Goal: Find specific page/section: Find specific page/section

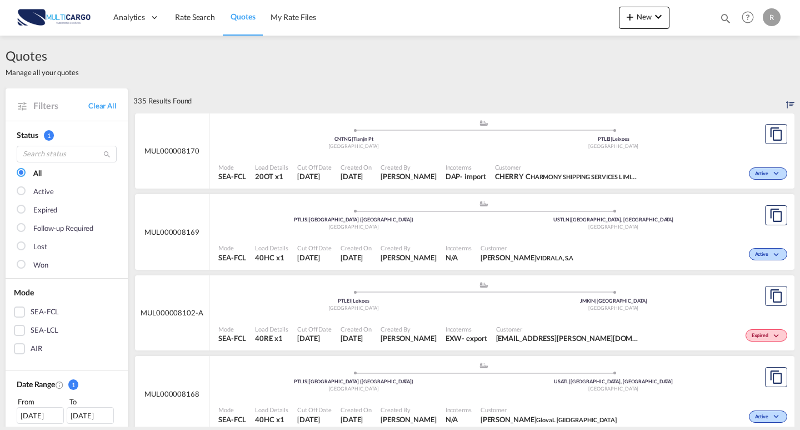
click at [723, 16] on md-icon "icon-magnify" at bounding box center [726, 18] width 12 height 12
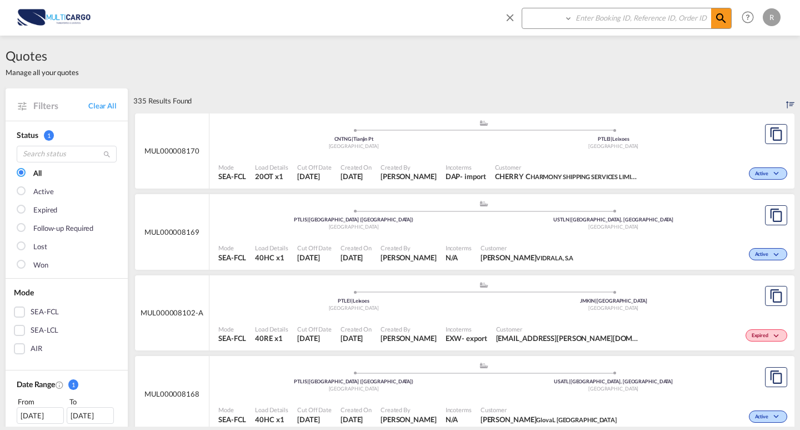
click at [557, 17] on select "Quotes" at bounding box center [548, 18] width 53 height 20
select select "Quotes"
click at [522, 8] on select "Quotes" at bounding box center [548, 18] width 53 height 20
click at [618, 20] on input at bounding box center [642, 17] width 138 height 19
paste input "MUL000008061"
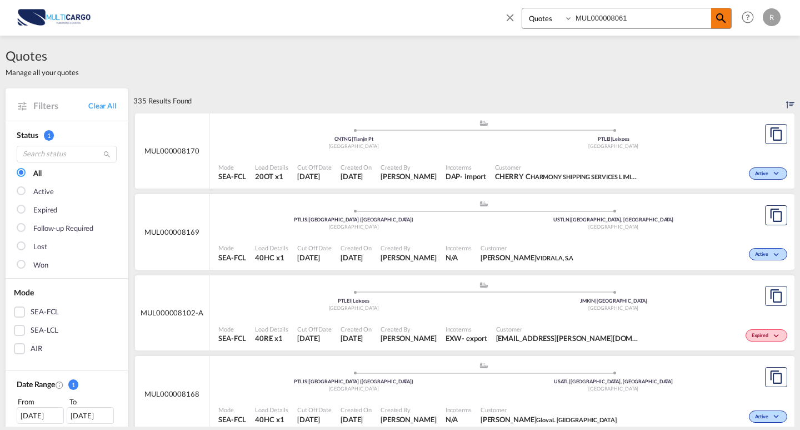
type input "MUL000008061"
click at [722, 26] on span at bounding box center [721, 18] width 20 height 20
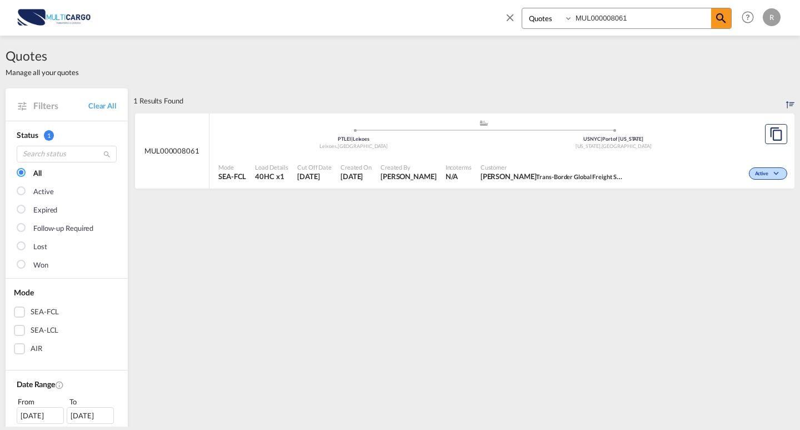
click at [536, 132] on ul ".a{fill:#aaa8ad;} .a{fill:#aaa8ad;} PTLEI | Leixoes Leixoes , [GEOGRAPHIC_DATA]…" at bounding box center [484, 133] width 520 height 6
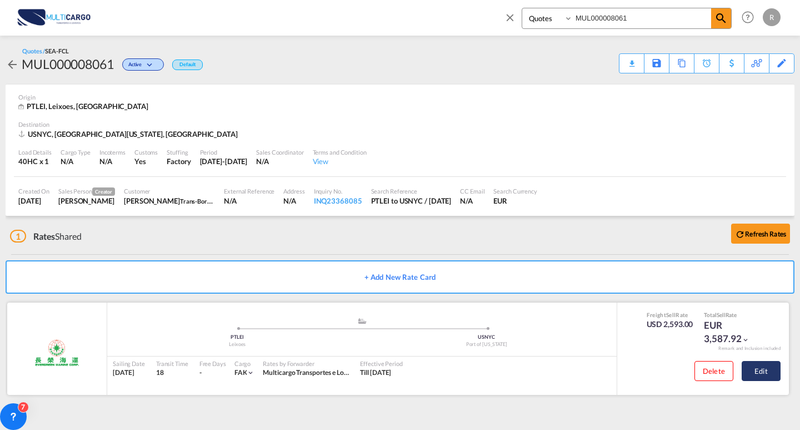
click at [766, 362] on button "Edit" at bounding box center [761, 371] width 39 height 20
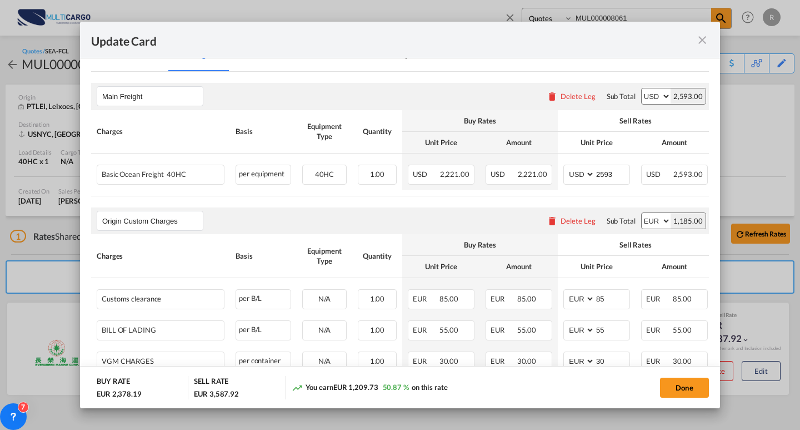
scroll to position [248, 0]
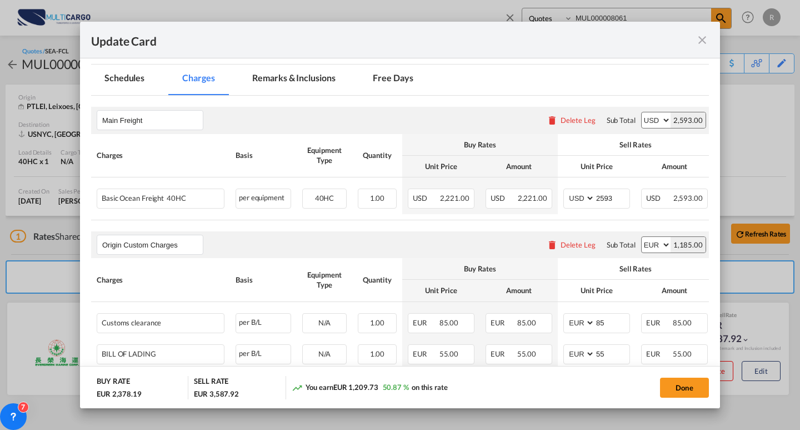
click at [699, 36] on md-icon "icon-close fg-AAA8AD m-0 pointer" at bounding box center [702, 39] width 13 height 13
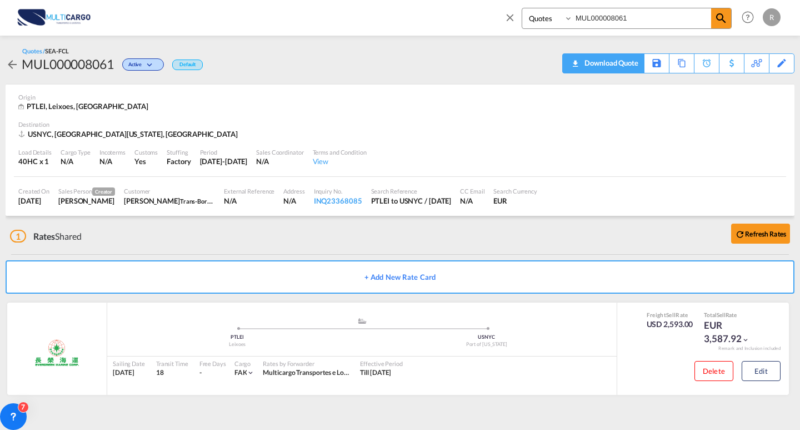
click at [631, 61] on div "Download Quote" at bounding box center [610, 63] width 57 height 18
